Goal: Find specific page/section: Find specific page/section

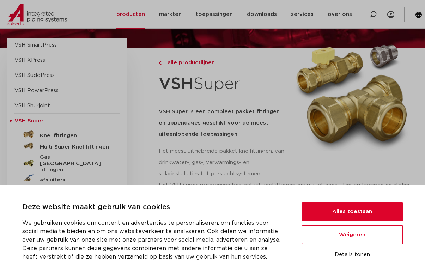
scroll to position [64, 0]
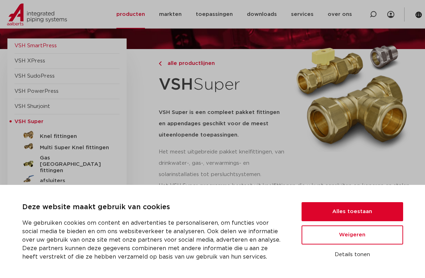
click at [39, 60] on span "VSH XPress" at bounding box center [29, 60] width 31 height 5
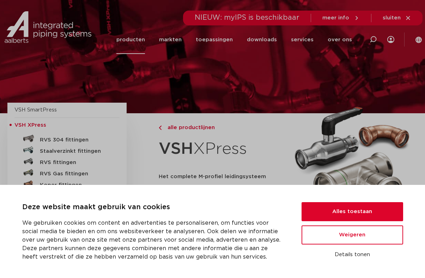
click at [366, 210] on button "Alles toestaan" at bounding box center [353, 211] width 102 height 19
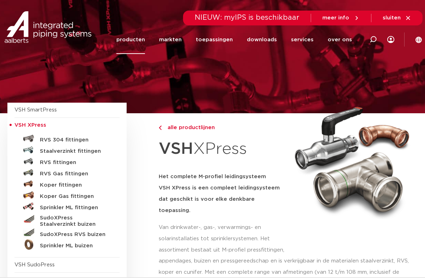
click at [90, 236] on h5 "SudoXPress RVS buizen" at bounding box center [75, 235] width 70 height 6
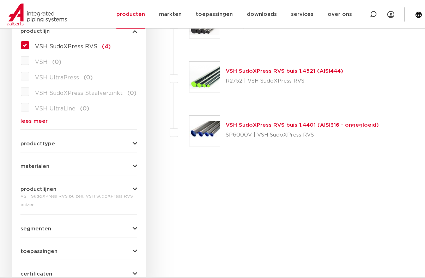
scroll to position [118, 0]
